Goal: Find specific page/section: Find specific page/section

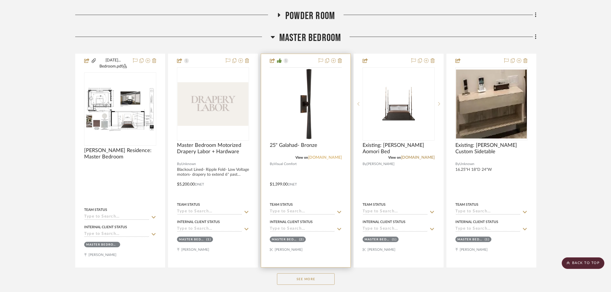
scroll to position [384, 0]
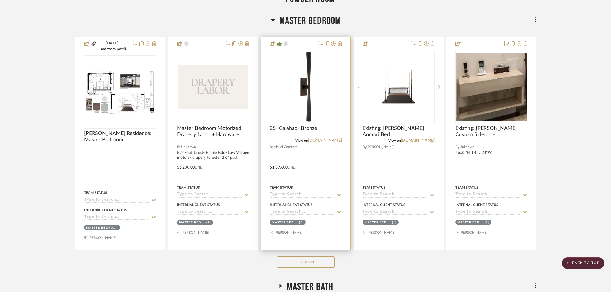
click at [304, 95] on img "0" at bounding box center [305, 86] width 71 height 71
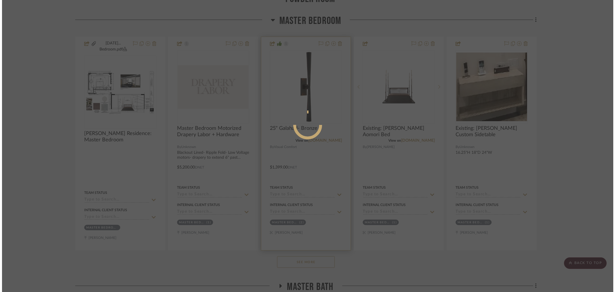
scroll to position [0, 0]
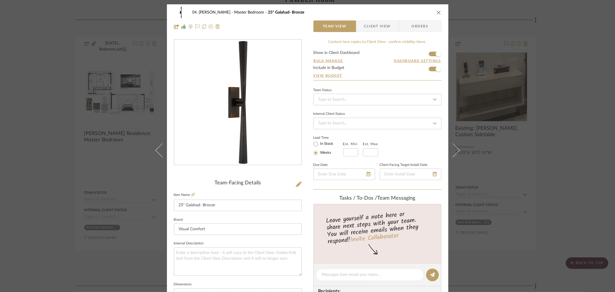
click at [607, 199] on div "04. [PERSON_NAME] Master Bedroom 25" Galahad- Bronze Team View Client View Orde…" at bounding box center [307, 146] width 615 height 292
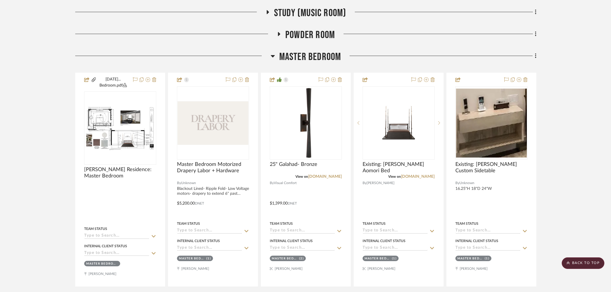
scroll to position [320, 0]
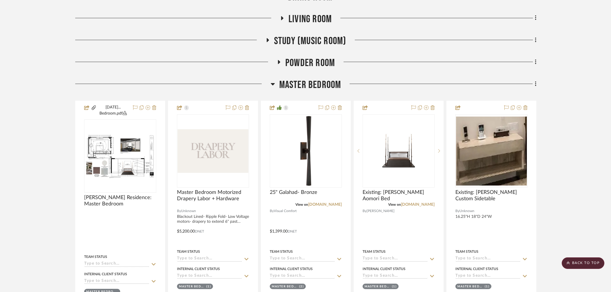
click at [311, 84] on span "Master Bedroom" at bounding box center [310, 85] width 62 height 12
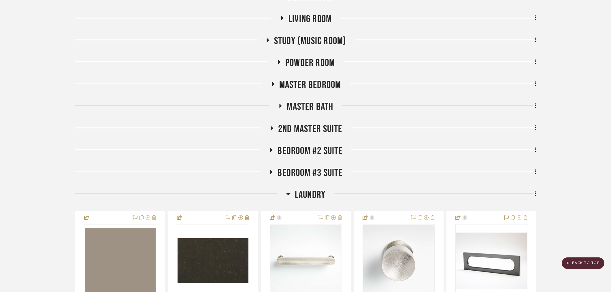
click at [304, 146] on span "Bedroom #2 Suite" at bounding box center [310, 151] width 65 height 12
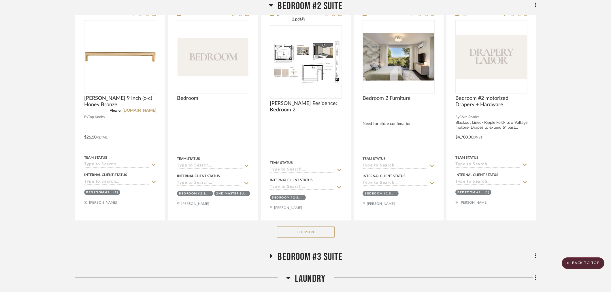
click at [312, 235] on button "See More" at bounding box center [306, 232] width 58 height 12
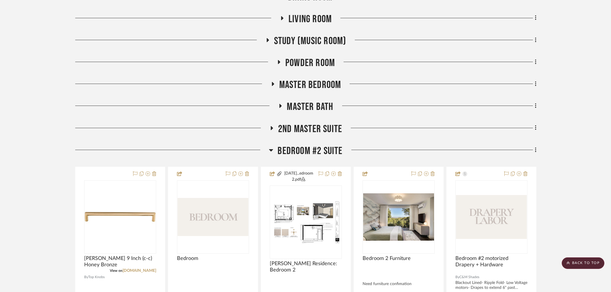
click at [313, 148] on span "Bedroom #2 Suite" at bounding box center [310, 151] width 65 height 12
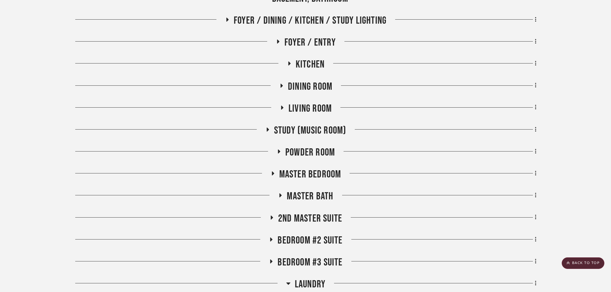
scroll to position [256, 0]
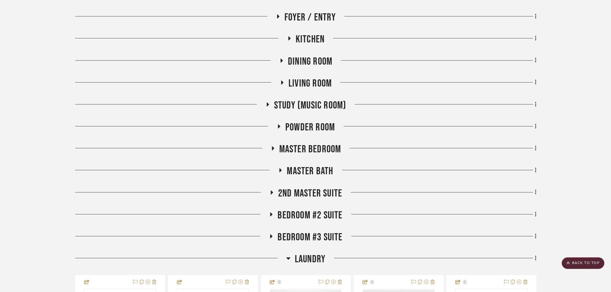
click at [312, 194] on span "2nd Master Suite" at bounding box center [310, 193] width 64 height 12
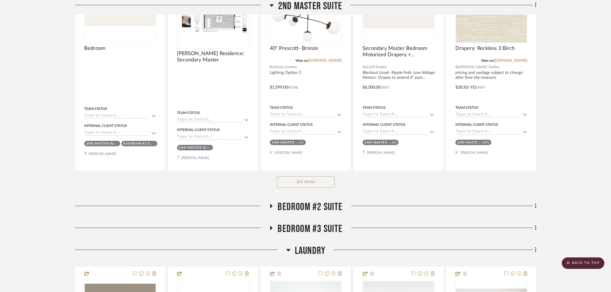
scroll to position [512, 0]
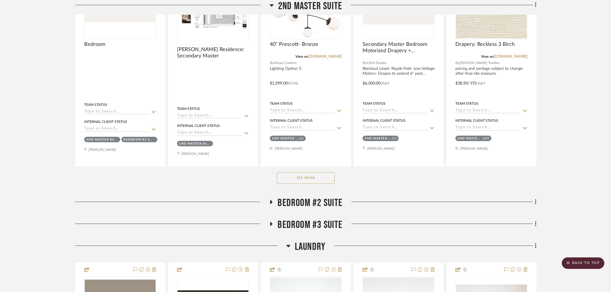
click at [306, 184] on div "See More" at bounding box center [305, 177] width 461 height 23
click at [306, 182] on button "See More" at bounding box center [306, 178] width 58 height 12
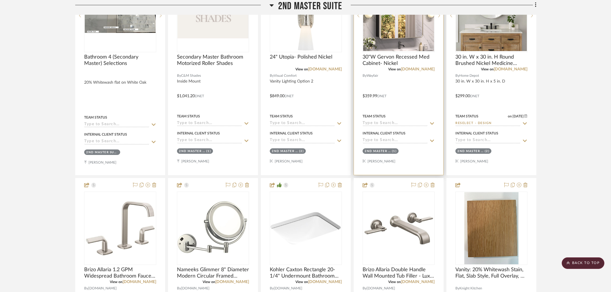
scroll to position [1473, 0]
